Goal: Information Seeking & Learning: Learn about a topic

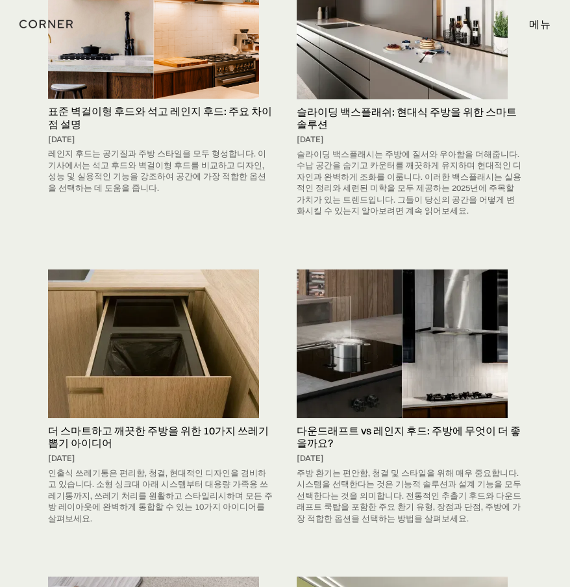
scroll to position [260, 0]
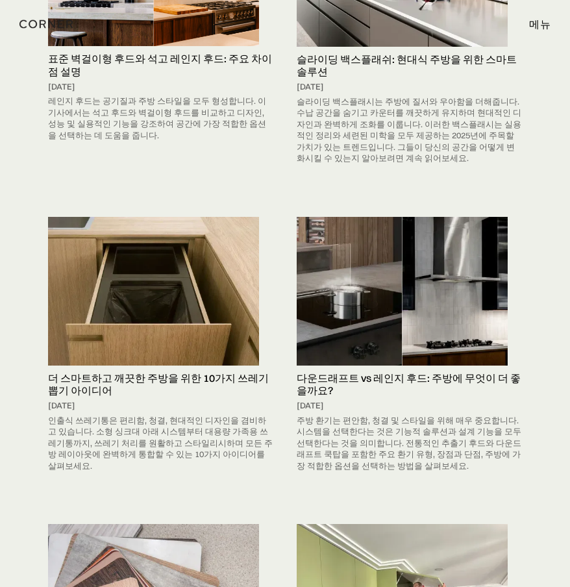
click at [167, 379] on h5 "더 스마트하고 깨끗한 주방을 위한 10가지 쓰레기 뽑기 아이디어" at bounding box center [160, 384] width 225 height 25
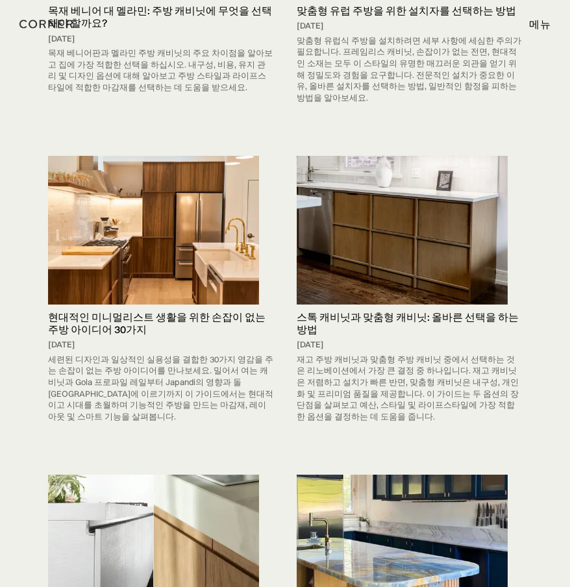
scroll to position [974, 0]
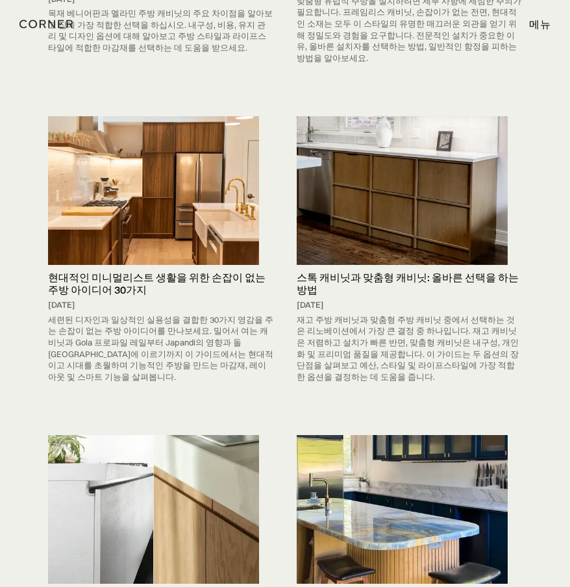
click at [138, 271] on h5 "현대적인 미니멀리스트 생활을 위한 손잡이 없는 주방 아이디어 30가지" at bounding box center [160, 283] width 225 height 25
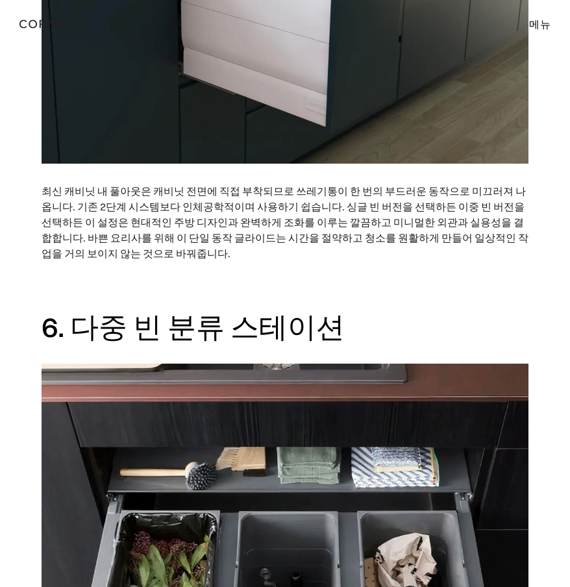
scroll to position [3572, 0]
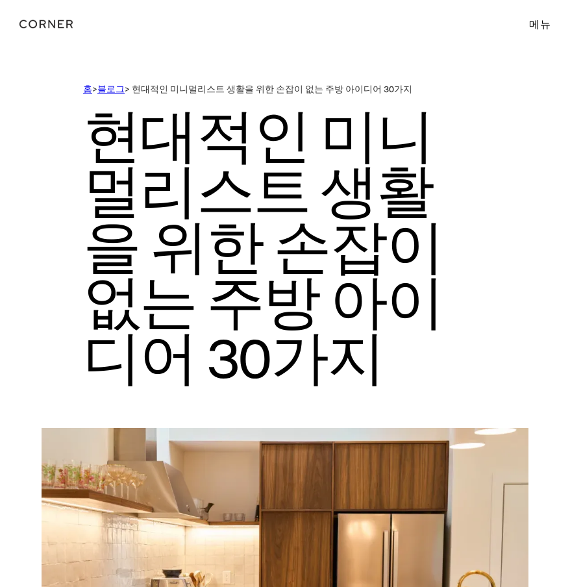
click at [436, 355] on h1 "현대적인 미니멀리스트 생활을 위한 손잡이 없는 주방 아이디어 30가지" at bounding box center [285, 245] width 404 height 301
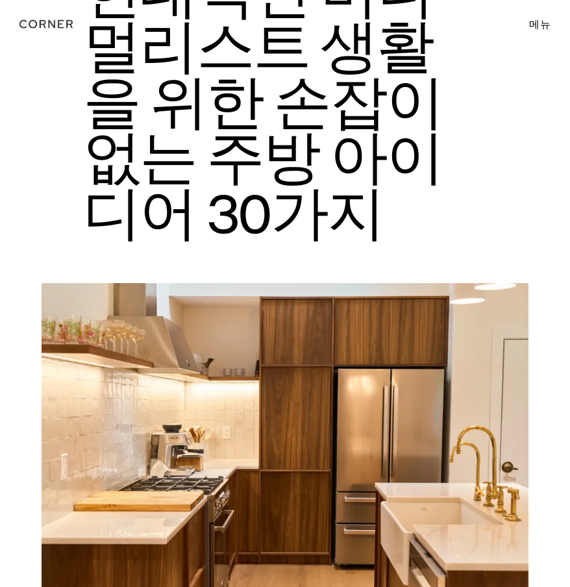
scroll to position [325, 0]
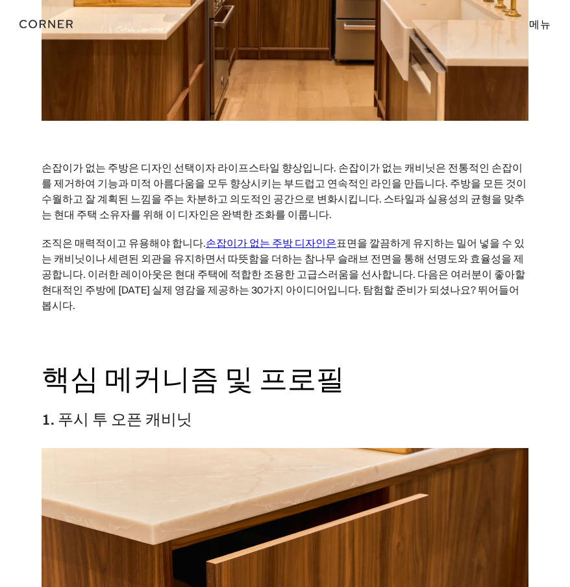
scroll to position [909, 0]
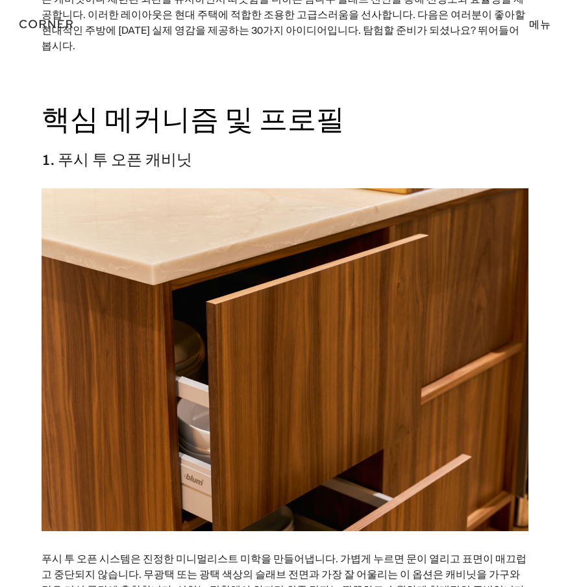
drag, startPoint x: 554, startPoint y: 570, endPoint x: 545, endPoint y: 561, distance: 13.3
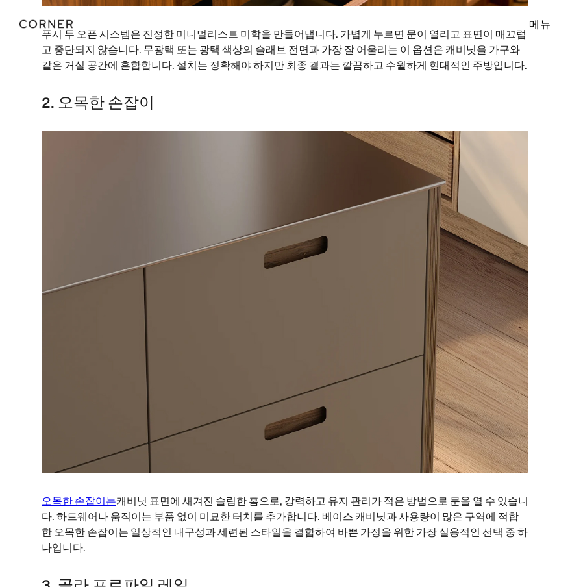
scroll to position [1429, 0]
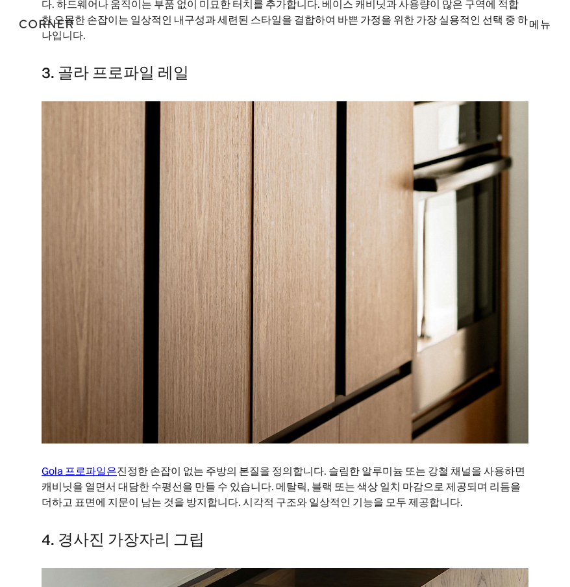
scroll to position [1949, 0]
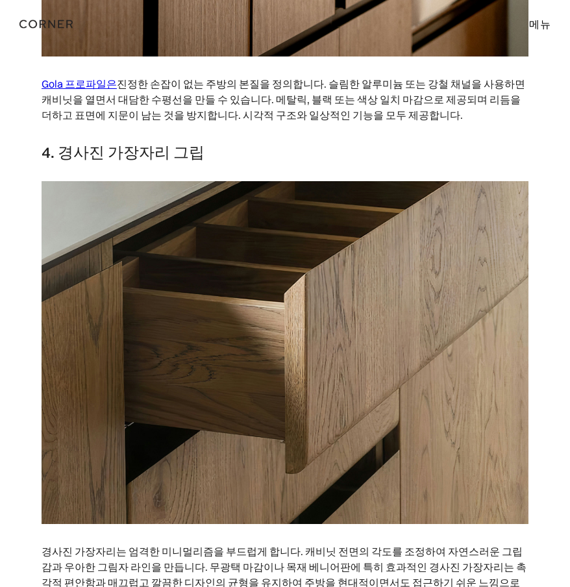
scroll to position [2338, 0]
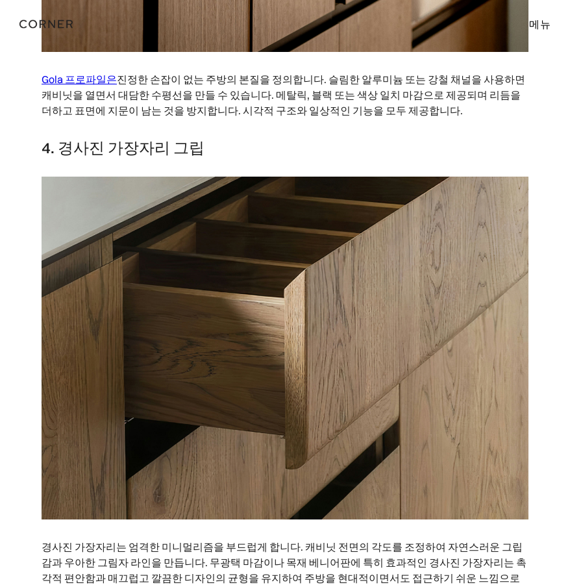
click at [527, 549] on p "경사진 가장자리는 엄격한 미니멀리즘을 부드럽게 합니다. 캐비닛 전면의 각도를 조정하여 자연스러운 그립감과 우아한 그림자 라인을 만듭니다. 무광…" at bounding box center [285, 570] width 487 height 75
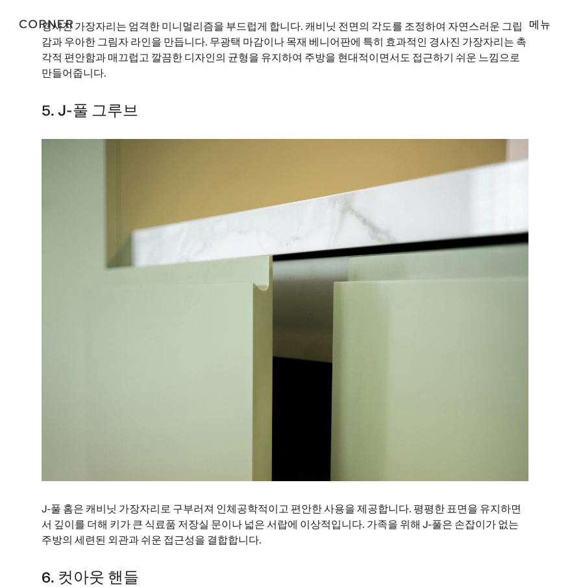
scroll to position [2858, 0]
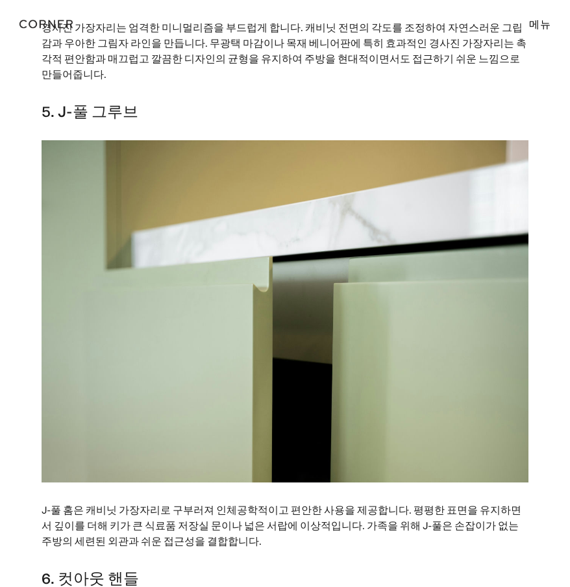
click at [523, 568] on h3 "6. 컷아웃 핸들" at bounding box center [285, 577] width 487 height 19
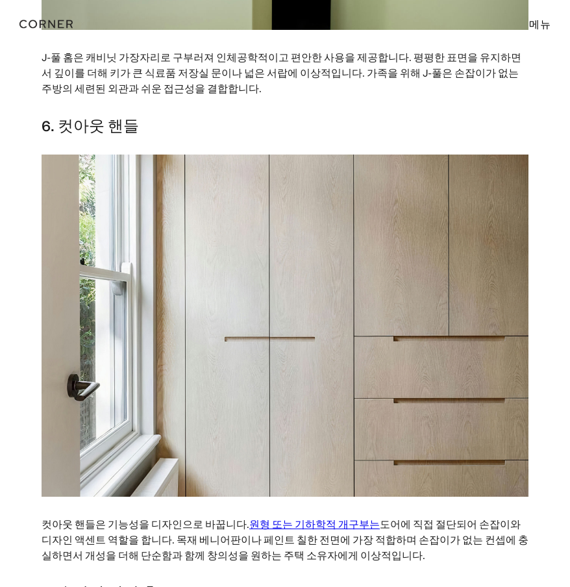
scroll to position [3312, 0]
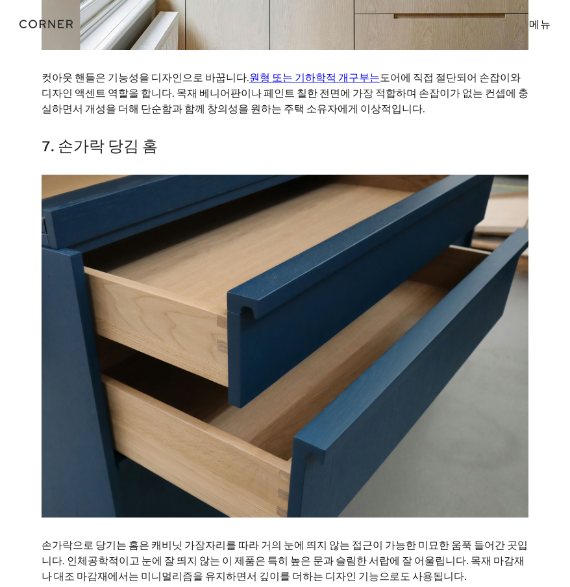
scroll to position [3767, 0]
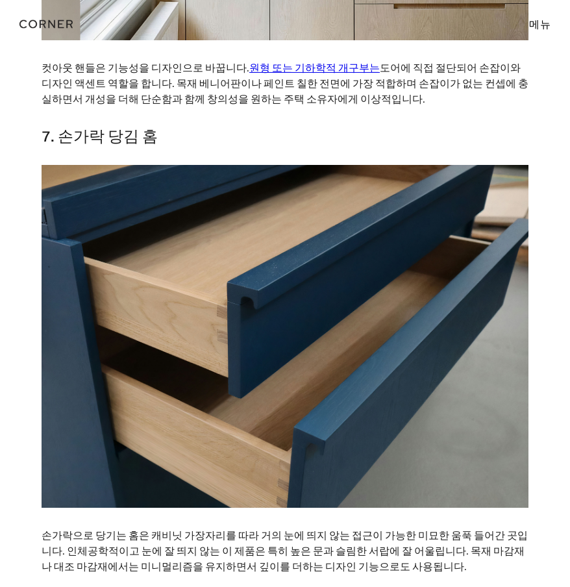
drag, startPoint x: 490, startPoint y: 555, endPoint x: 491, endPoint y: 546, distance: 8.5
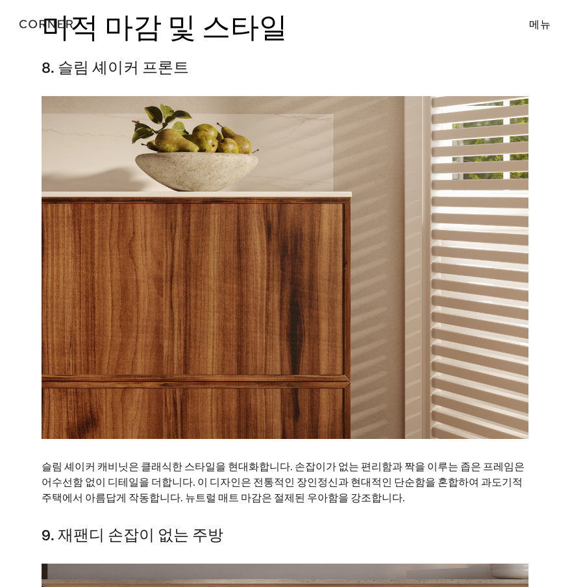
scroll to position [4287, 0]
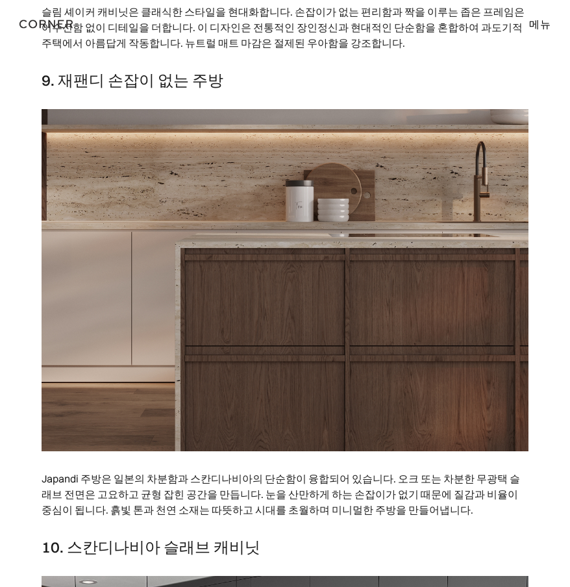
scroll to position [4741, 0]
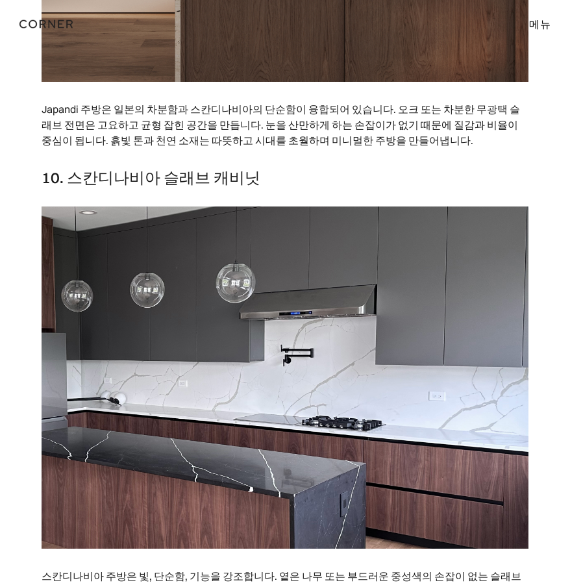
scroll to position [5196, 0]
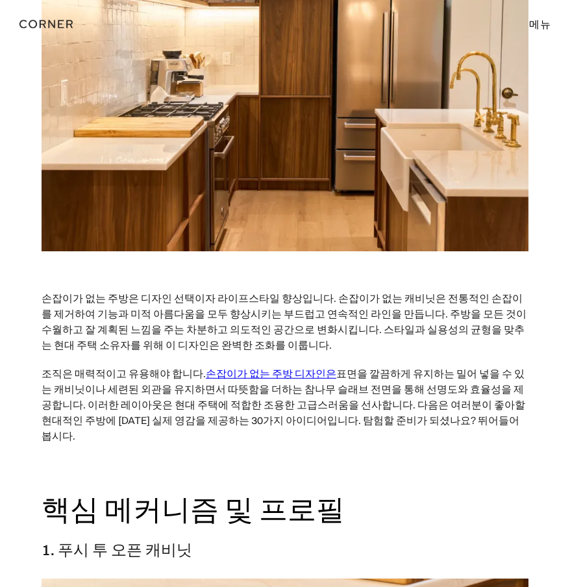
scroll to position [520, 0]
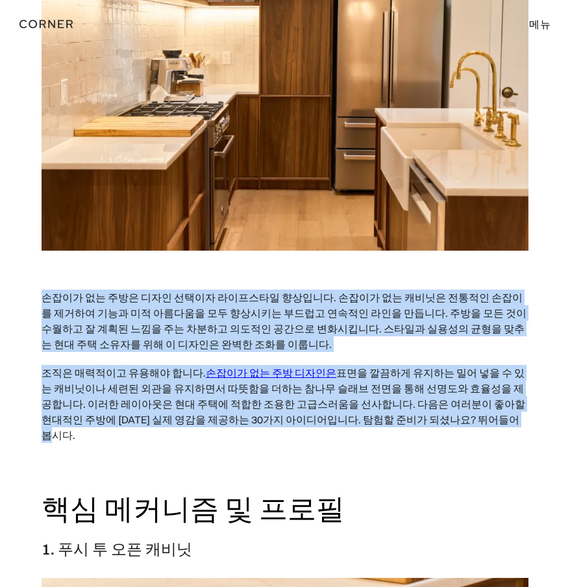
drag, startPoint x: 431, startPoint y: 425, endPoint x: 23, endPoint y: 299, distance: 426.9
copy div "lore ip dol sit amet consec adipi. elit se doei temp inci utla etd ma aliqu en …"
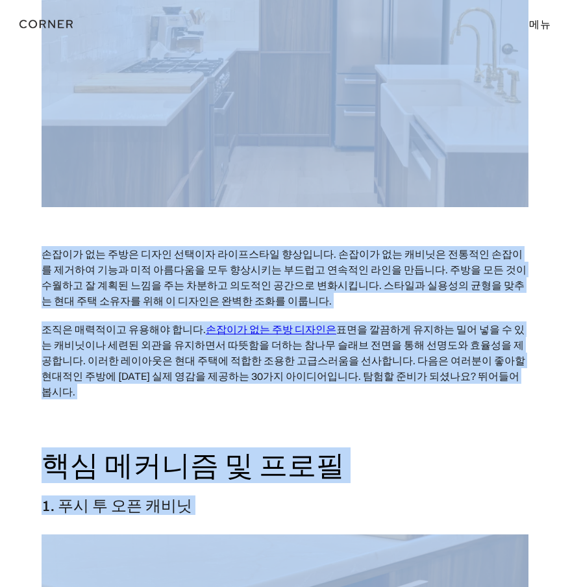
scroll to position [495, 0]
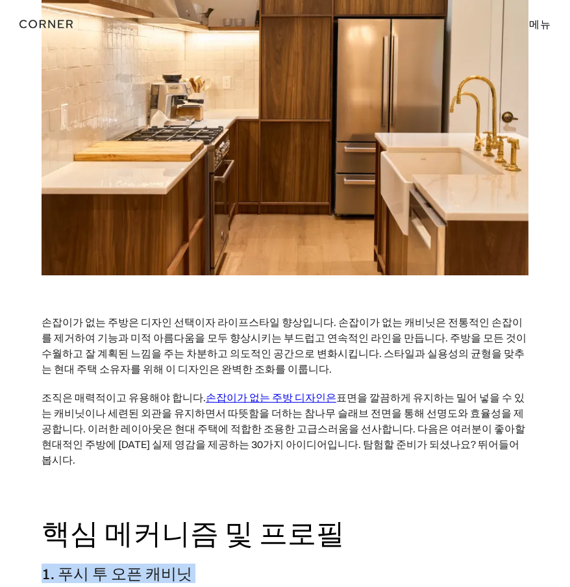
drag, startPoint x: 428, startPoint y: 452, endPoint x: 41, endPoint y: 557, distance: 401.0
copy div "1. 푸시 투 오픈 캐비닛 푸시 투 오픈 시스템은 진정한 미니멀리스트 미학을 만들어냅니다. 가볍게 누르면 문이 열리고 표면이 매끄럽고 중단되지…"
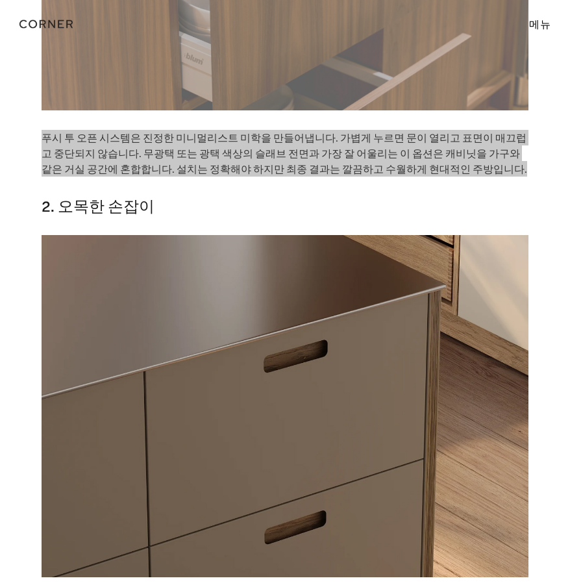
scroll to position [1469, 0]
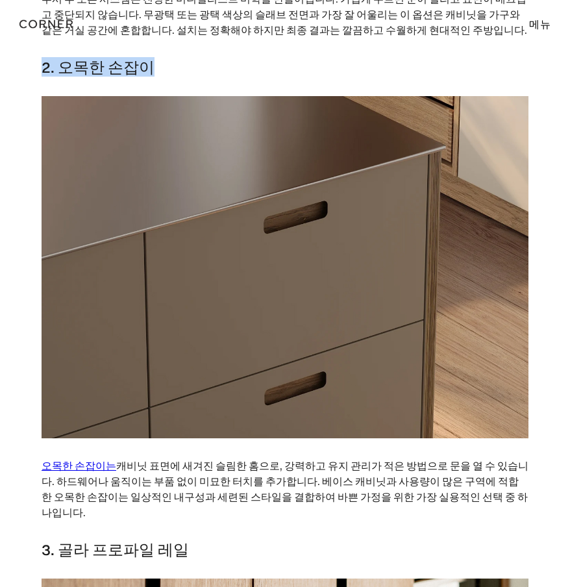
drag, startPoint x: 90, startPoint y: 51, endPoint x: 6, endPoint y: 51, distance: 83.8
copy h3 "2. 오목한 손잡이"
drag, startPoint x: 394, startPoint y: 473, endPoint x: 35, endPoint y: 454, distance: 359.7
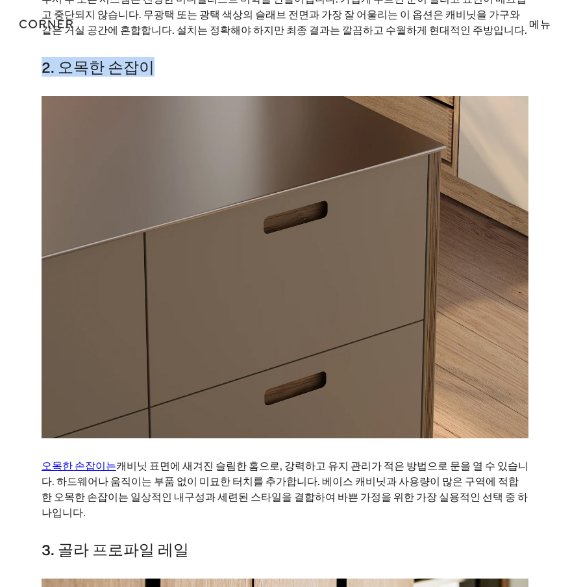
copy p "오목한 손잡이는 캐비닛 표면에 새겨진 슬림한 홈으로, 강력하고 유지 관리가 적은 방법으로 문을 열 수 있습니다. 하드웨어나 움직이는 부품 없이…"
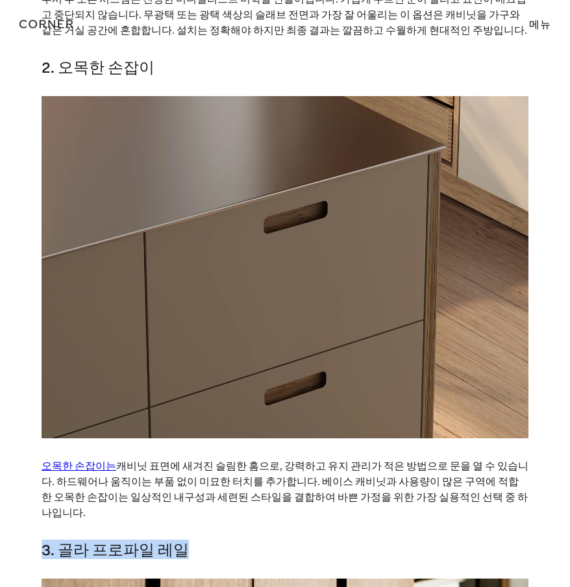
drag, startPoint x: 158, startPoint y: 519, endPoint x: 43, endPoint y: 517, distance: 115.6
click at [43, 540] on h3 "3. 골라 프로파일 레일" at bounding box center [285, 549] width 487 height 19
copy h3 "3. 골라 프로파일 레일"
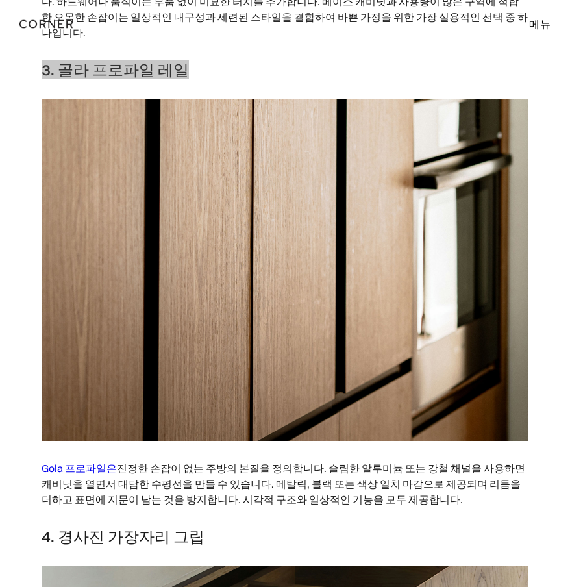
scroll to position [2119, 0]
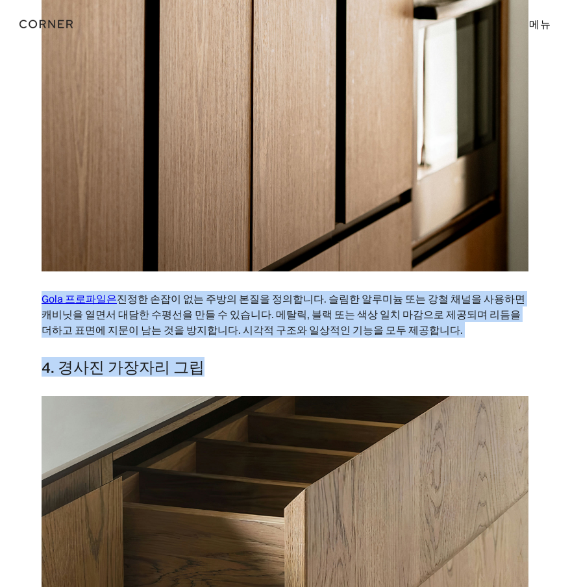
drag, startPoint x: 224, startPoint y: 337, endPoint x: 29, endPoint y: 268, distance: 207.3
copy div "Gola 프로파일은 진정한 손잡이 없는 주방의 본질을 정의합니다. 슬림한 알루미늄 또는 강철 채널을 사용하면 캐비닛을 열면서 대담한 수평선을 …"
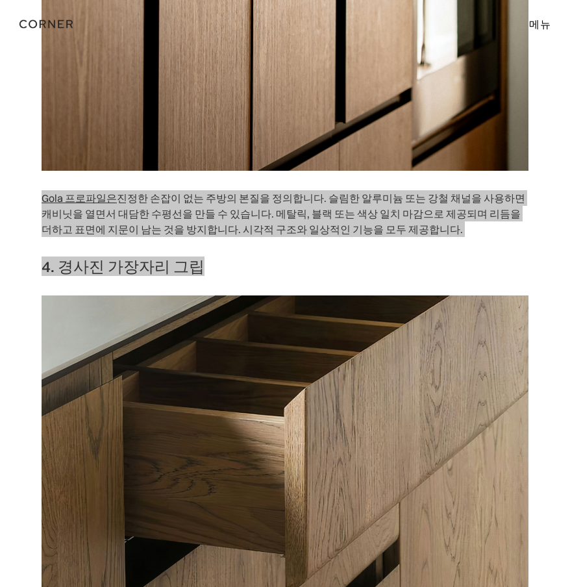
scroll to position [2443, 0]
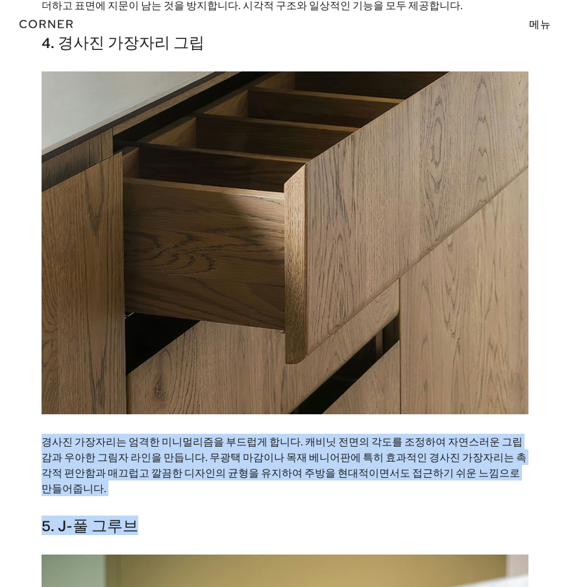
drag, startPoint x: 140, startPoint y: 486, endPoint x: 25, endPoint y: 414, distance: 136.2
copy div "경사진 가장자리는 엄격한 미니멀리즘을 부드럽게 합니다. 캐비닛 전면의 각도를 조정하여 자연스러운 그립감과 우아한 그림자 라인을 만듭니다. 무광…"
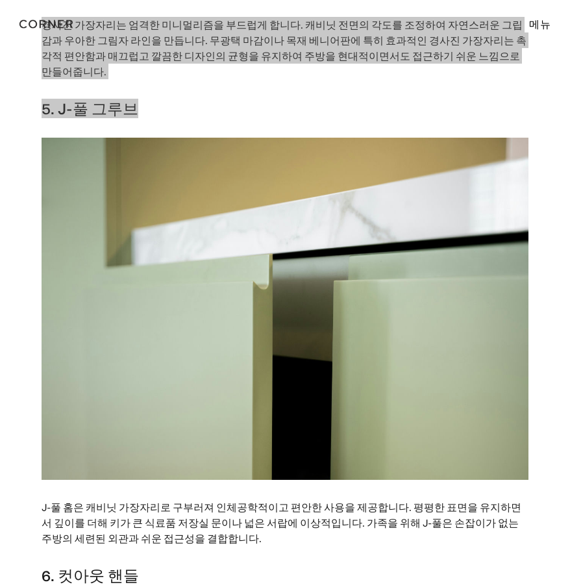
scroll to position [3028, 0]
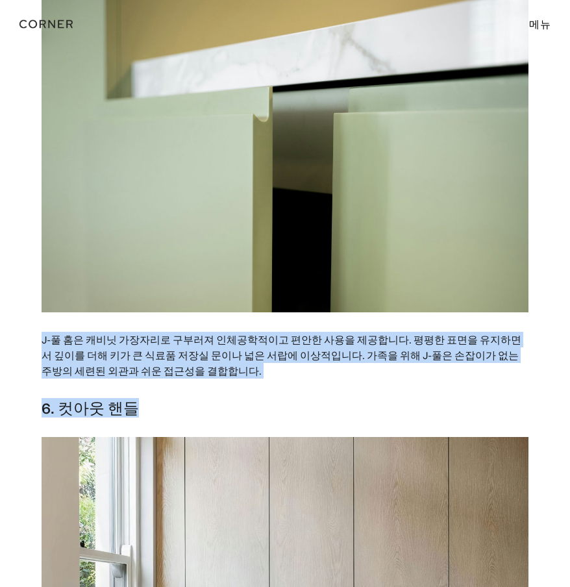
drag, startPoint x: 161, startPoint y: 360, endPoint x: 30, endPoint y: 296, distance: 146.1
copy div "J-풀 홈은 캐비닛 가장자리로 구부러져 인체공학적이고 편안한 사용을 제공합니다. 평평한 표면을 유지하면서 깊이를 더해 키가 큰 식료품 저장실 …"
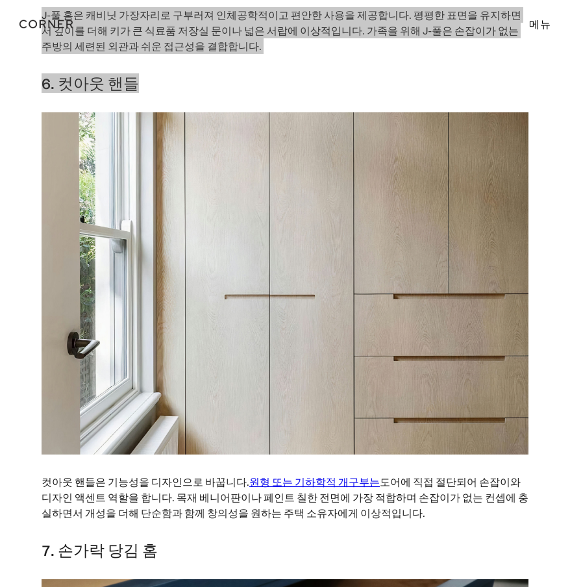
scroll to position [3613, 0]
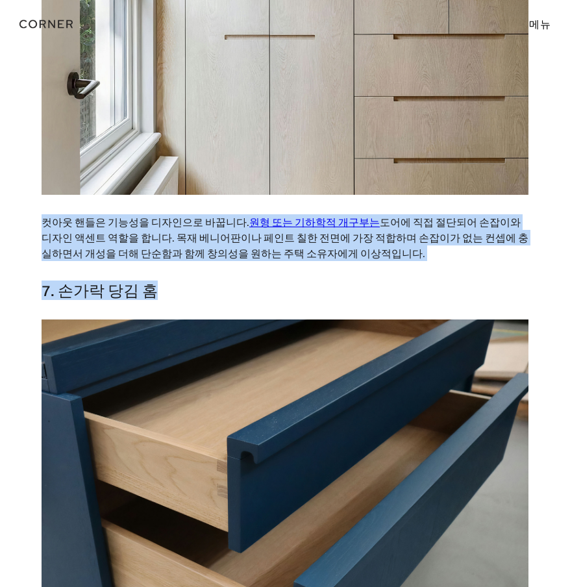
drag, startPoint x: 157, startPoint y: 246, endPoint x: 25, endPoint y: 175, distance: 148.8
copy div "컷아웃 핸들은 기능성을 디자인으로 바꿉니다. 원형 또는 기하학적 개구부는 도어에 직접 절단되어 손잡이와 디자인 액센트 역할을 합니다. 목재 베…"
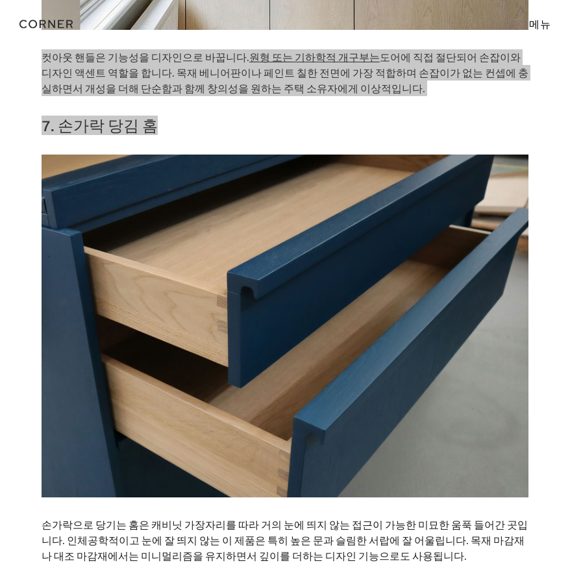
scroll to position [3937, 0]
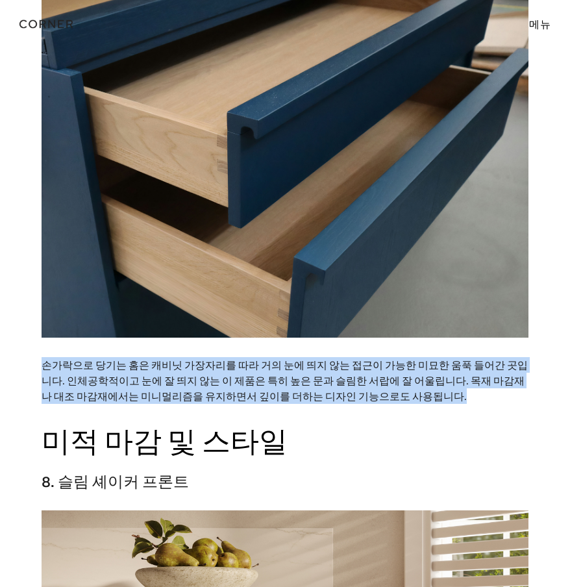
drag, startPoint x: 385, startPoint y: 357, endPoint x: 42, endPoint y: 307, distance: 346.7
click at [42, 351] on p "손가락으로 당기는 홈은 캐비닛 가장자리를 따라 거의 눈에 띄지 않는 접근이 가능한 미묘한 움푹 들어간 곳입니다. 인체공학적이고 눈에 잘 띄지 …" at bounding box center [285, 381] width 487 height 60
copy p "손가락으로 당기는 홈은 캐비닛 가장자리를 따라 거의 눈에 띄지 않는 접근이 가능한 미묘한 움푹 들어간 곳입니다. 인체공학적이고 눈에 잘 띄지 …"
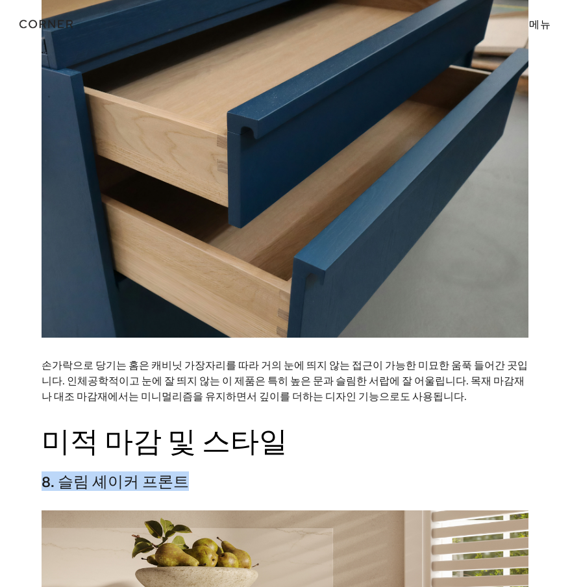
drag, startPoint x: 199, startPoint y: 438, endPoint x: 31, endPoint y: 440, distance: 168.2
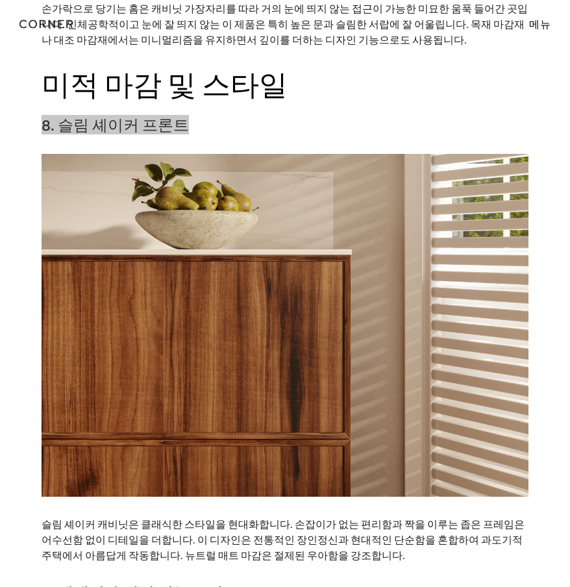
scroll to position [4392, 0]
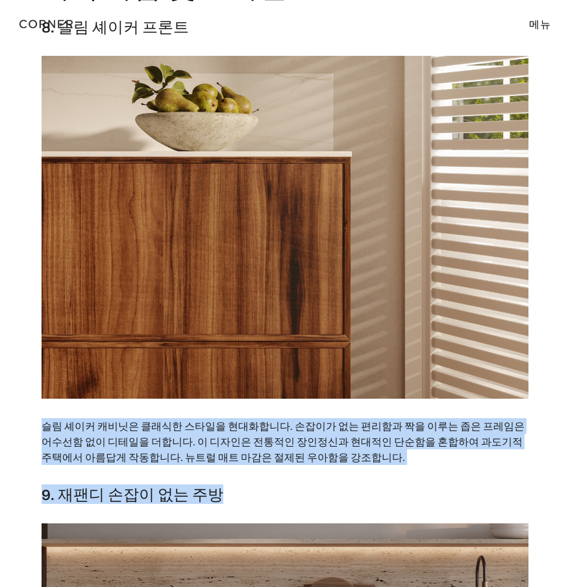
drag, startPoint x: 225, startPoint y: 457, endPoint x: 40, endPoint y: 384, distance: 199.7
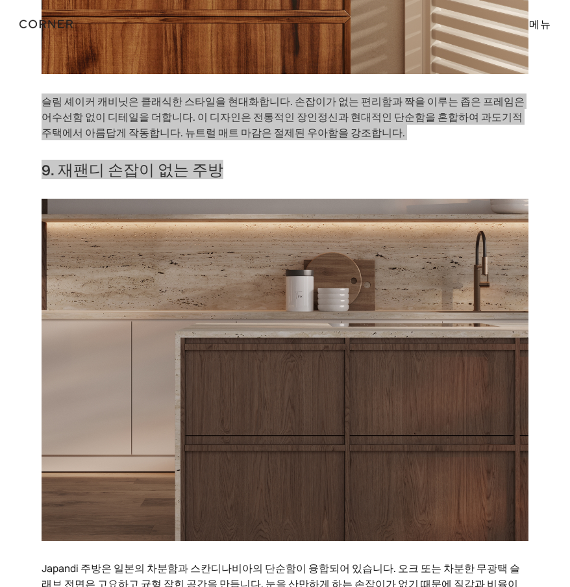
scroll to position [4977, 0]
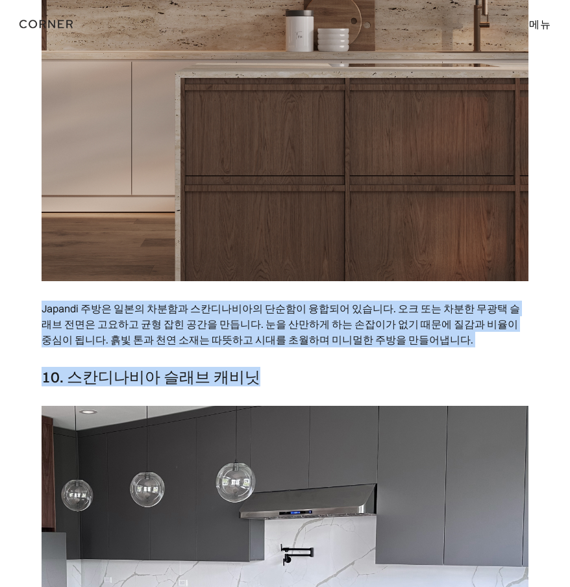
drag, startPoint x: 273, startPoint y: 329, endPoint x: -4, endPoint y: 255, distance: 286.6
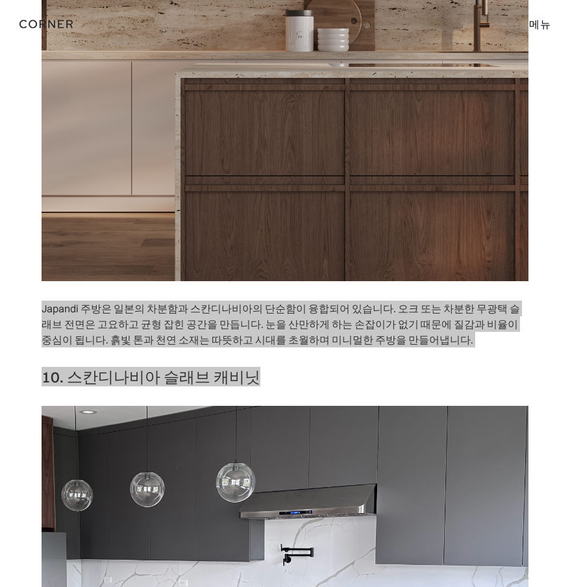
scroll to position [5301, 0]
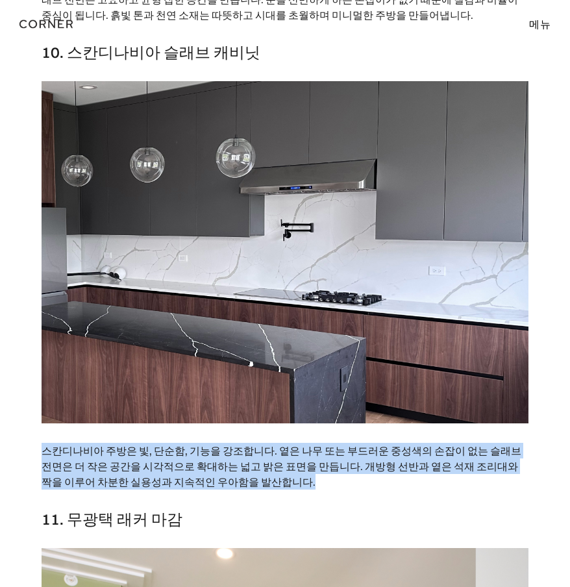
drag, startPoint x: 259, startPoint y: 434, endPoint x: 40, endPoint y: 403, distance: 221.6
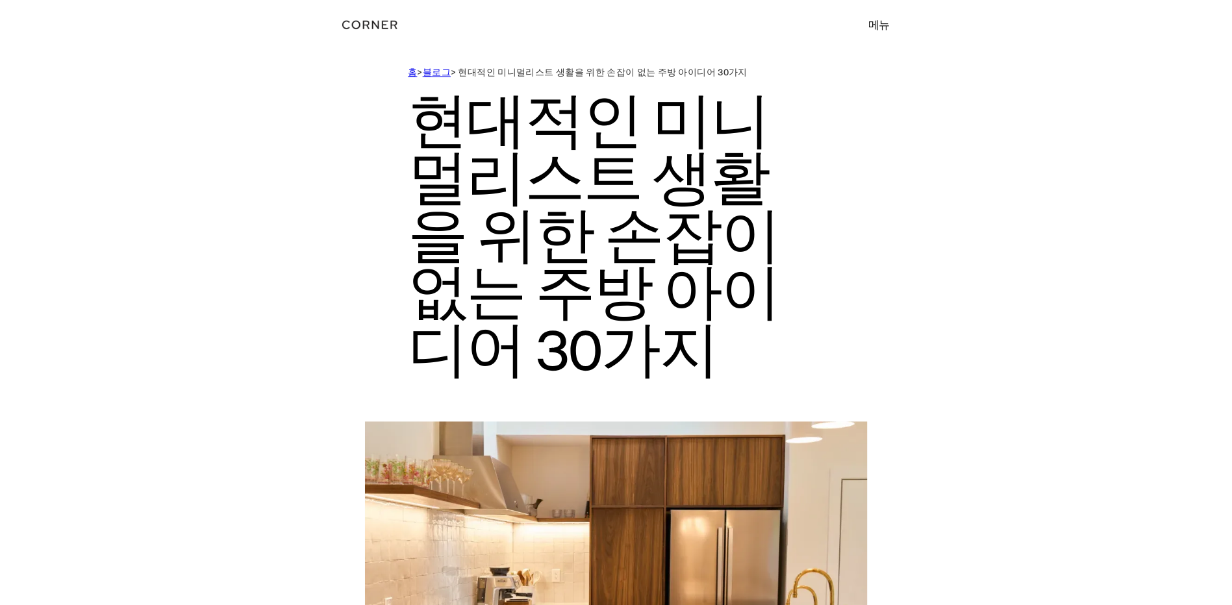
scroll to position [0, 0]
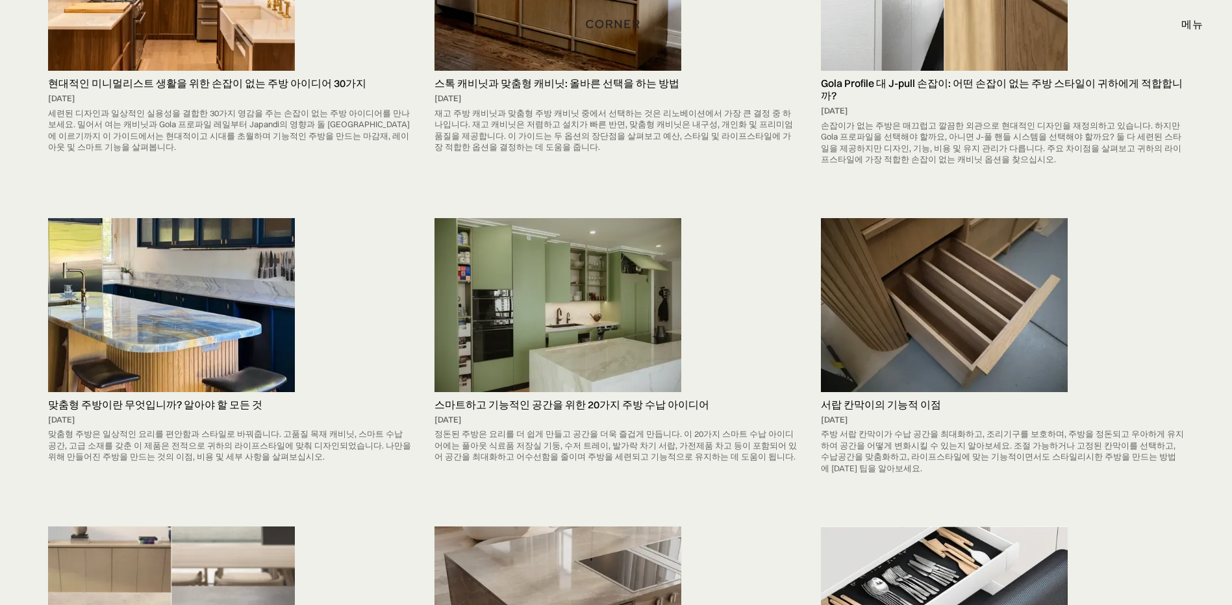
scroll to position [779, 0]
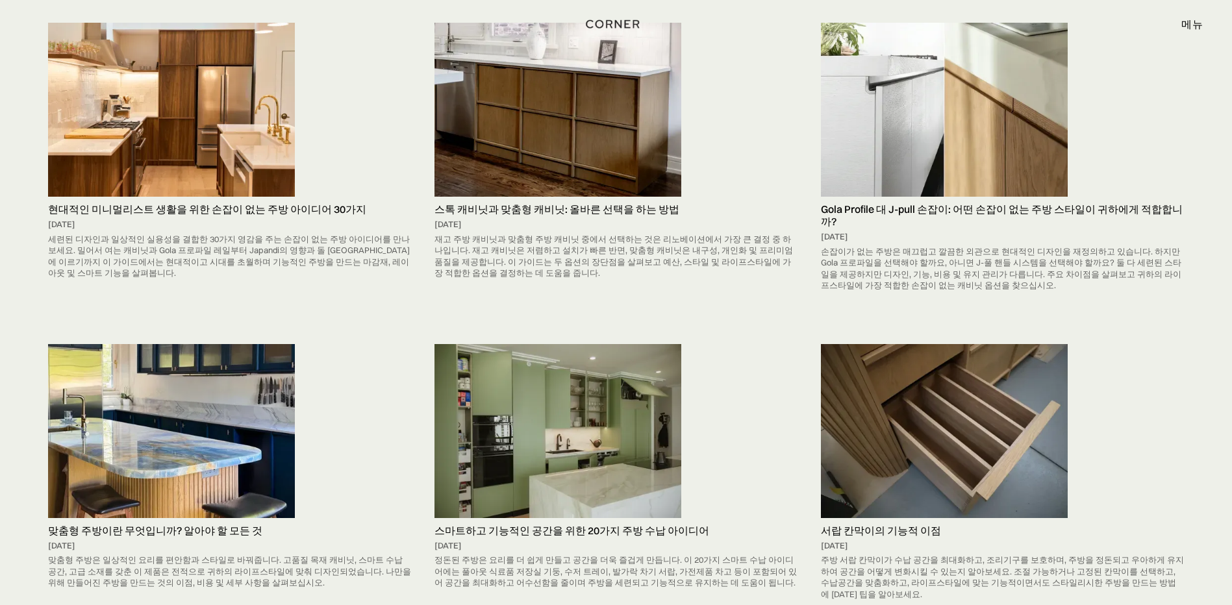
click at [522, 435] on img at bounding box center [558, 431] width 247 height 174
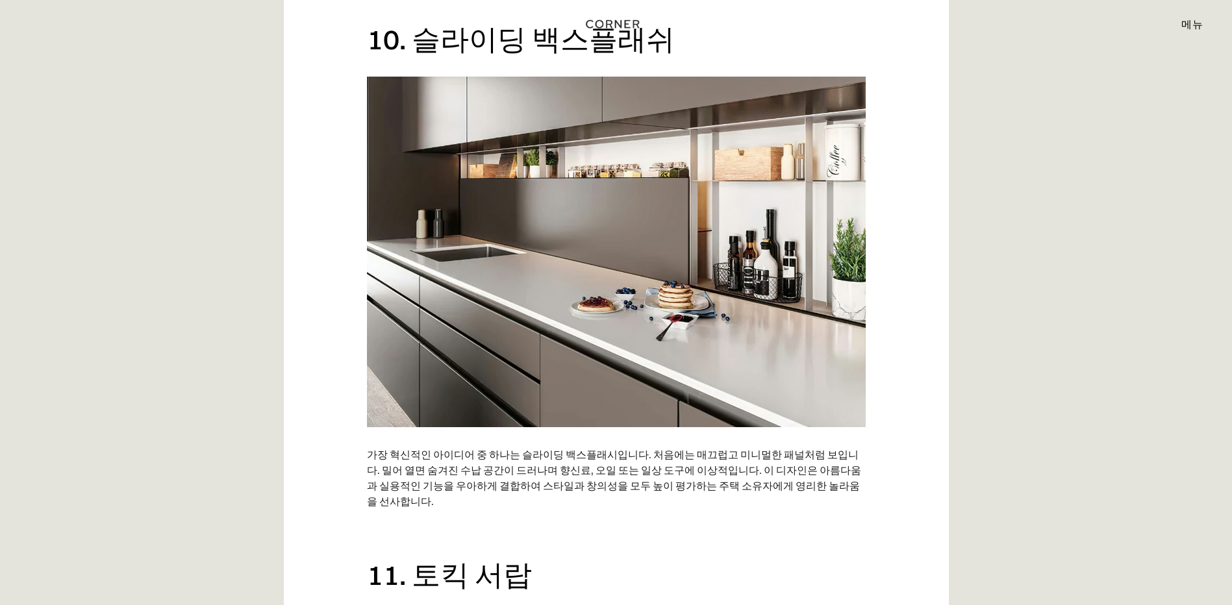
scroll to position [5975, 0]
